Goal: Task Accomplishment & Management: Manage account settings

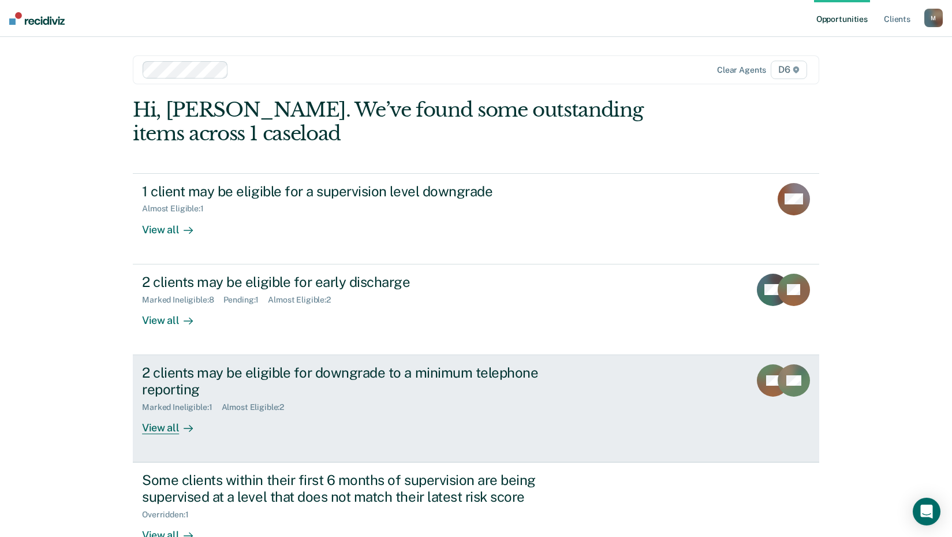
scroll to position [79, 0]
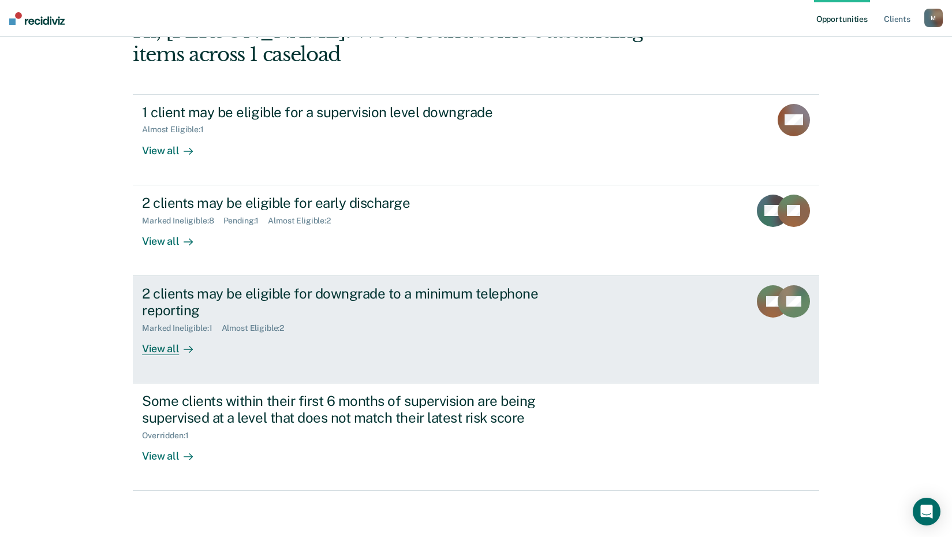
click at [152, 351] on div "View all" at bounding box center [174, 344] width 65 height 23
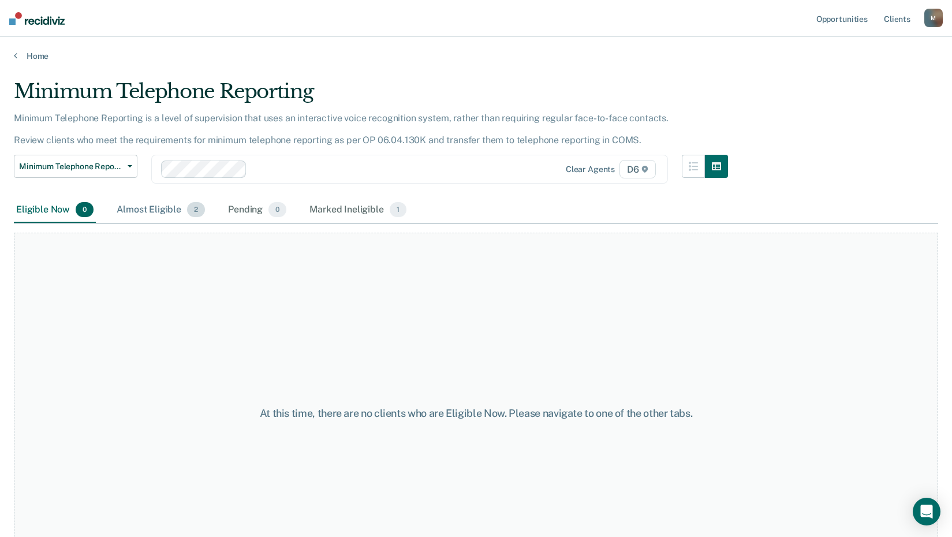
click at [146, 208] on div "Almost Eligible 2" at bounding box center [160, 209] width 93 height 25
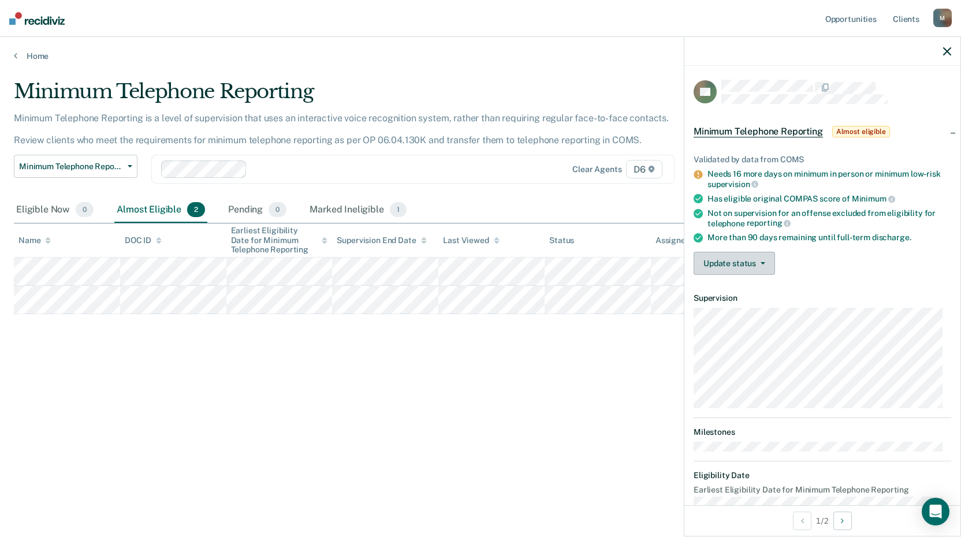
click at [741, 262] on button "Update status" at bounding box center [733, 263] width 81 height 23
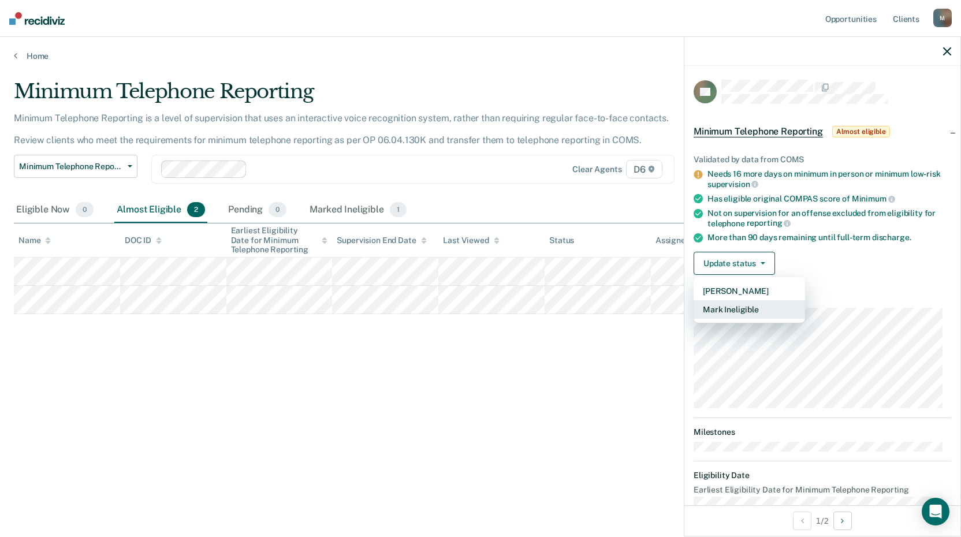
click at [750, 310] on button "Mark Ineligible" at bounding box center [748, 309] width 111 height 18
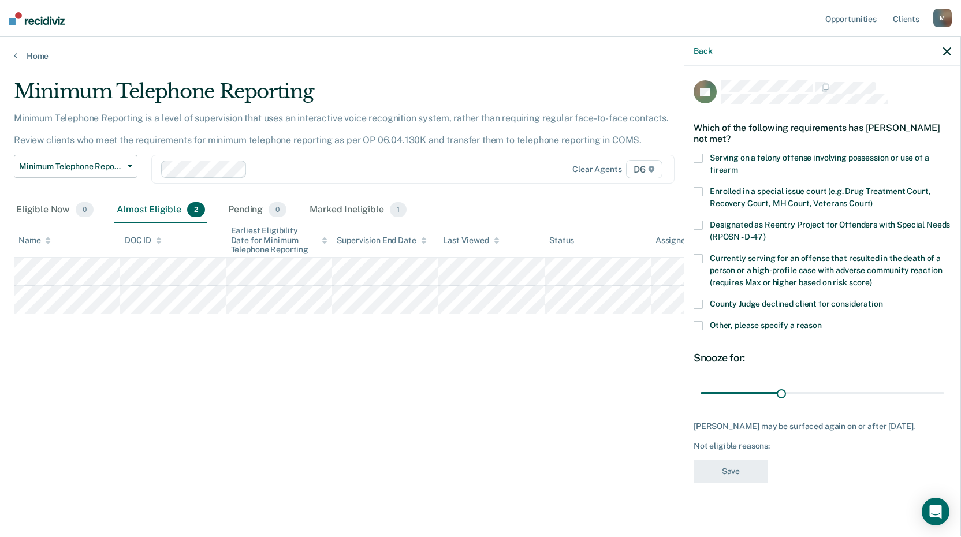
click at [698, 304] on span at bounding box center [697, 304] width 9 height 9
click at [883, 300] on input "County Judge declined client for consideration" at bounding box center [883, 300] width 0 height 0
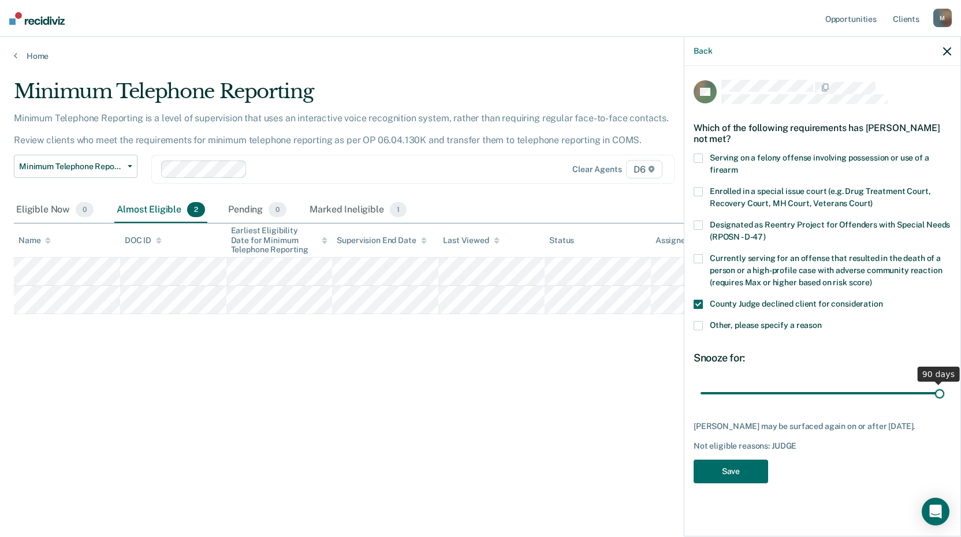
drag, startPoint x: 782, startPoint y: 391, endPoint x: 950, endPoint y: 397, distance: 168.7
type input "90"
click at [944, 397] on input "range" at bounding box center [822, 393] width 244 height 20
click at [734, 476] on button "Save" at bounding box center [730, 472] width 74 height 24
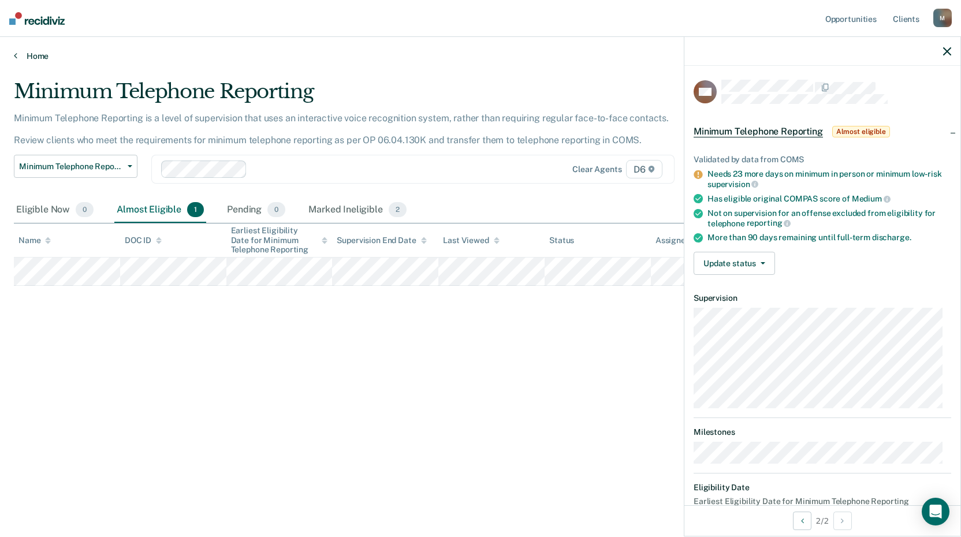
click at [40, 55] on link "Home" at bounding box center [480, 56] width 933 height 10
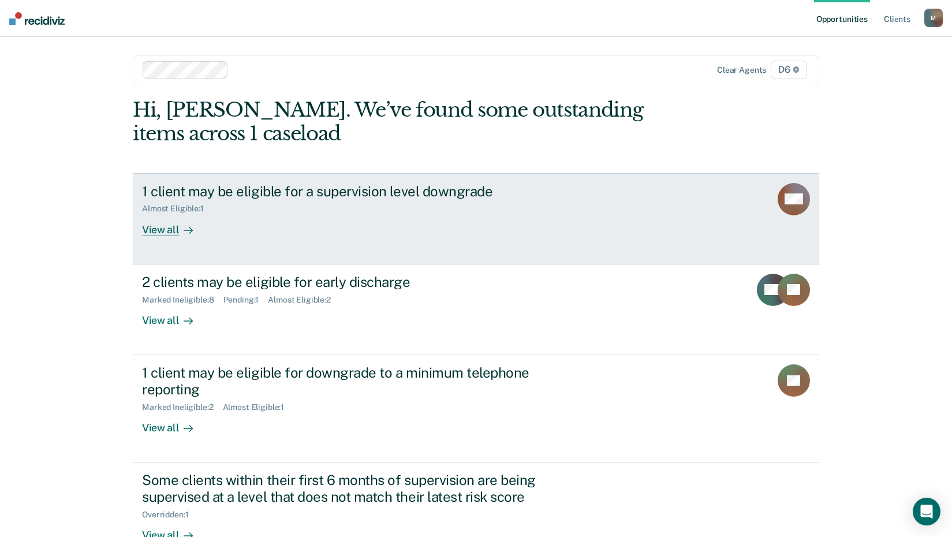
click at [154, 228] on div "View all" at bounding box center [174, 225] width 65 height 23
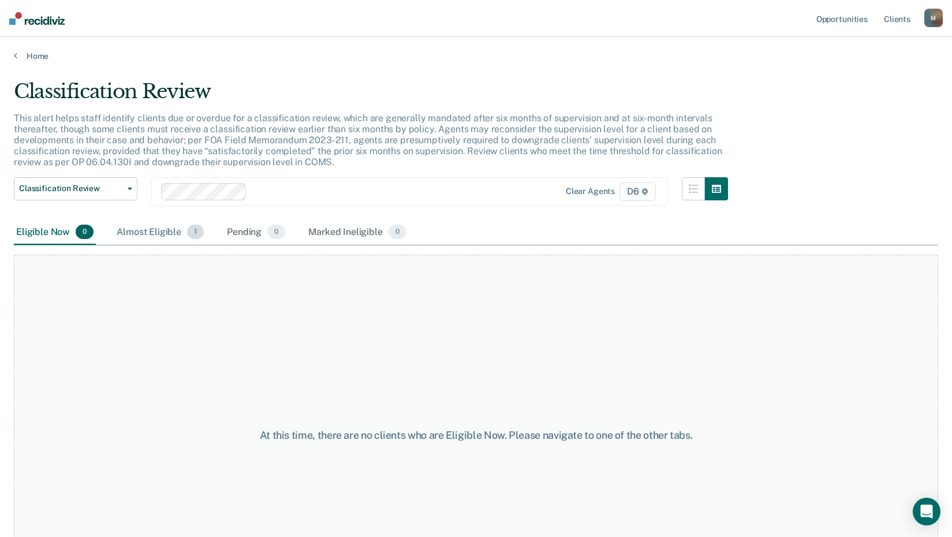
click at [151, 231] on div "Almost Eligible 1" at bounding box center [160, 232] width 92 height 25
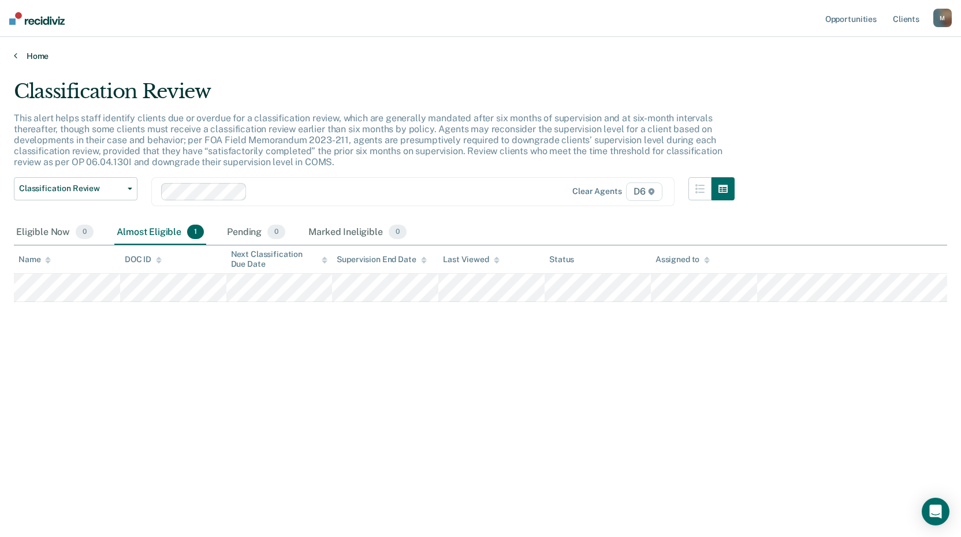
click at [39, 54] on link "Home" at bounding box center [480, 56] width 933 height 10
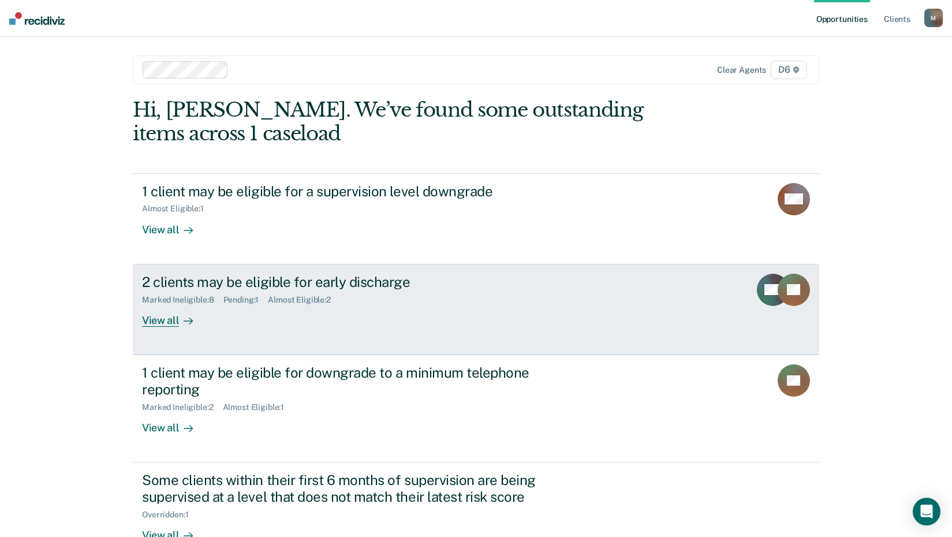
click at [240, 299] on div "Pending : 1" at bounding box center [245, 300] width 45 height 10
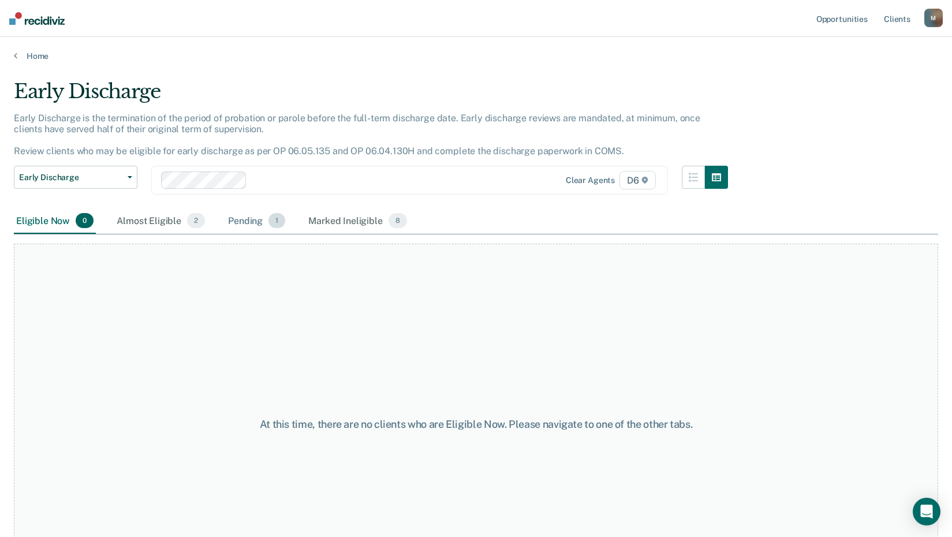
click at [248, 223] on div "Pending 1" at bounding box center [257, 220] width 62 height 25
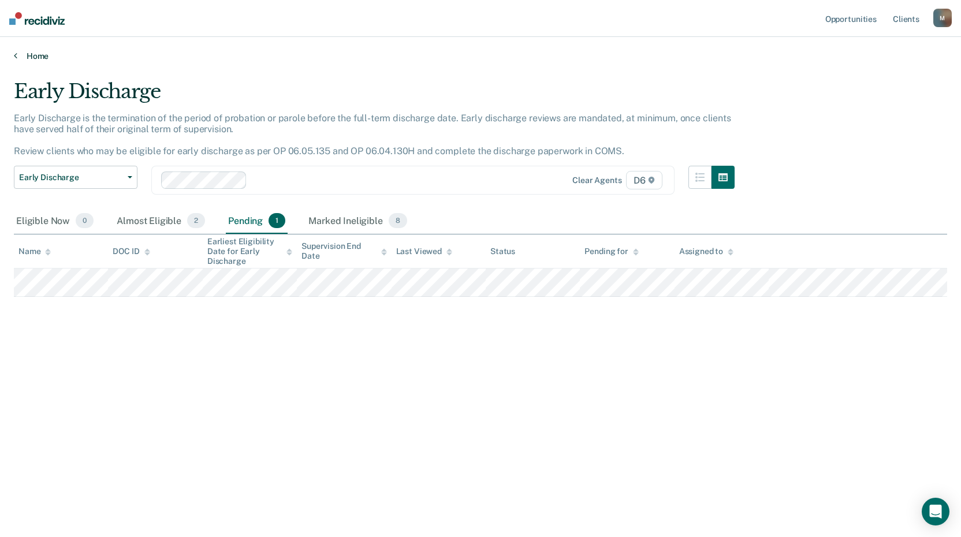
click at [17, 55] on icon at bounding box center [15, 55] width 3 height 9
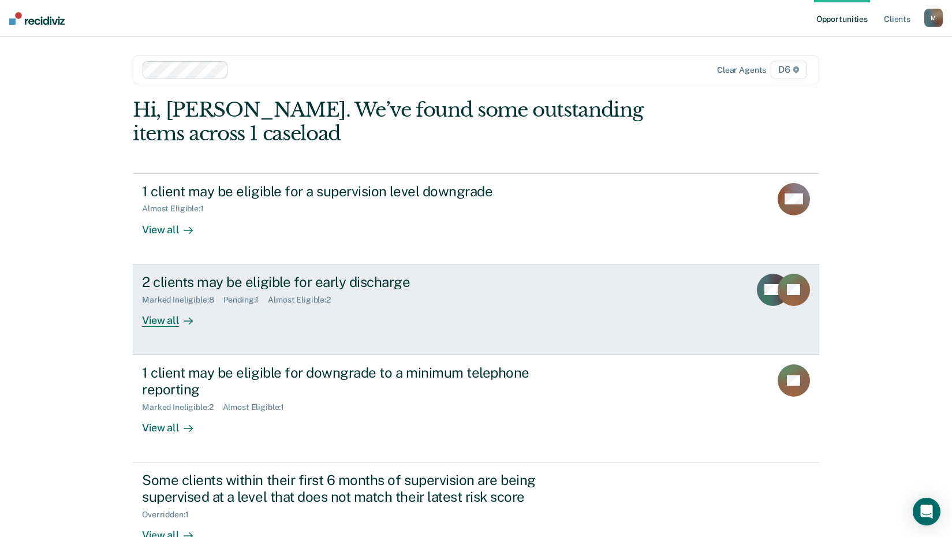
click at [303, 297] on div "Almost Eligible : 2" at bounding box center [304, 300] width 72 height 10
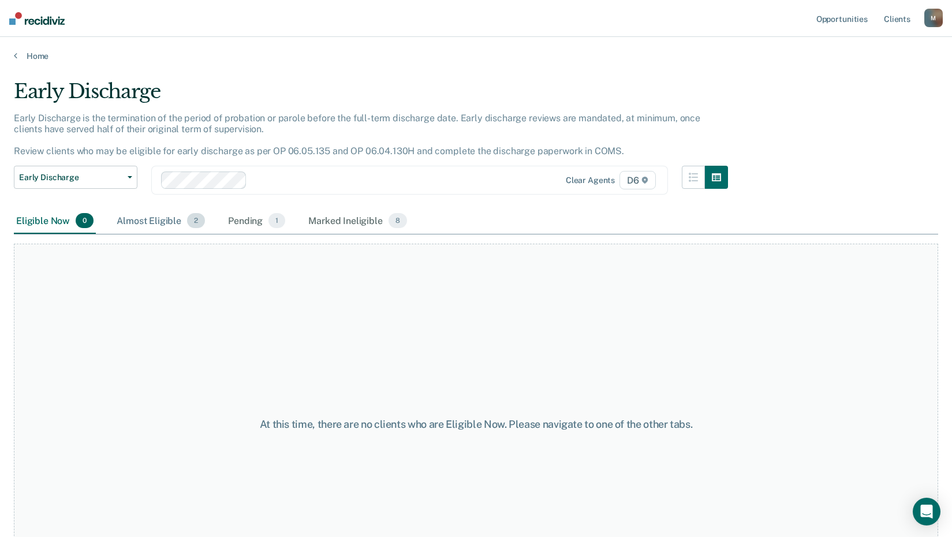
click at [152, 218] on div "Almost Eligible 2" at bounding box center [160, 220] width 93 height 25
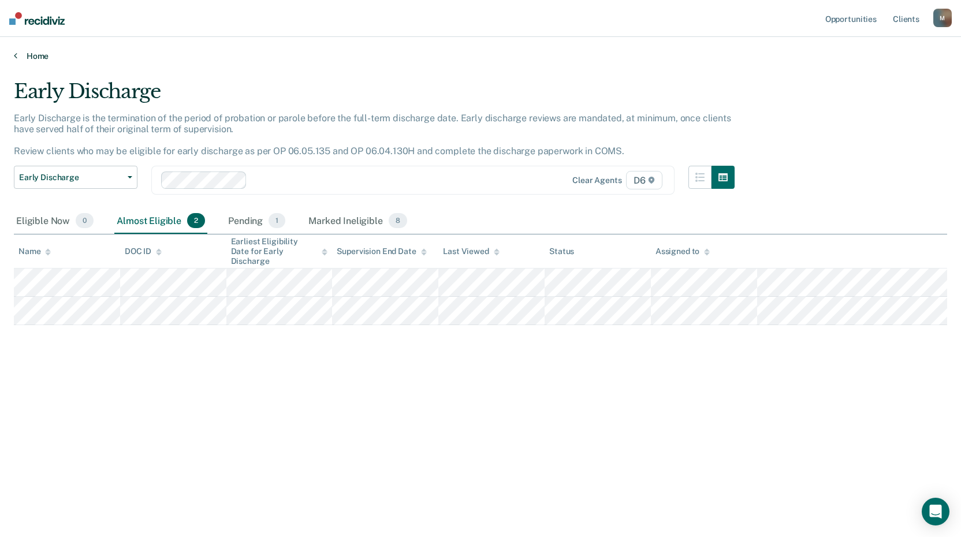
click at [33, 54] on link "Home" at bounding box center [480, 56] width 933 height 10
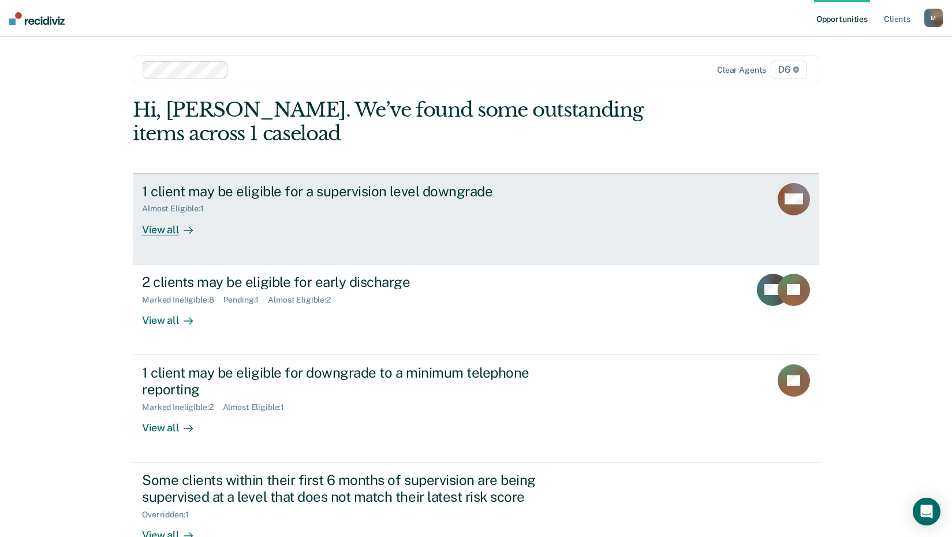
click at [153, 230] on div "View all" at bounding box center [174, 225] width 65 height 23
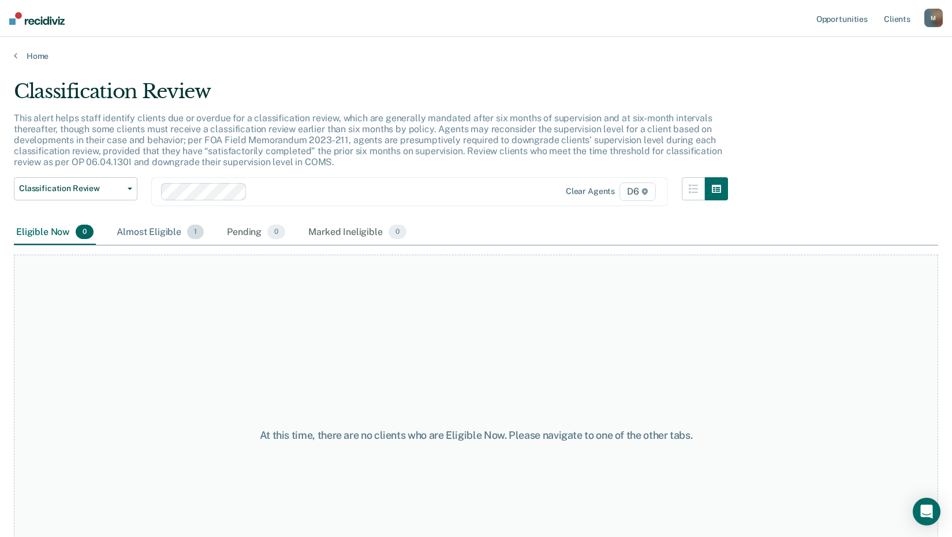
click at [165, 234] on div "Almost Eligible 1" at bounding box center [160, 232] width 92 height 25
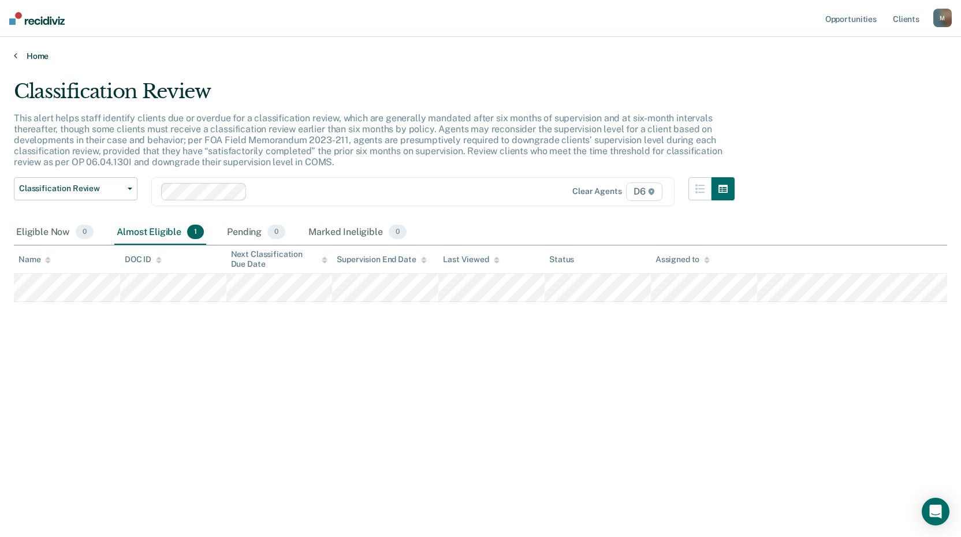
click at [20, 54] on link "Home" at bounding box center [480, 56] width 933 height 10
